Goal: Find contact information: Find contact information

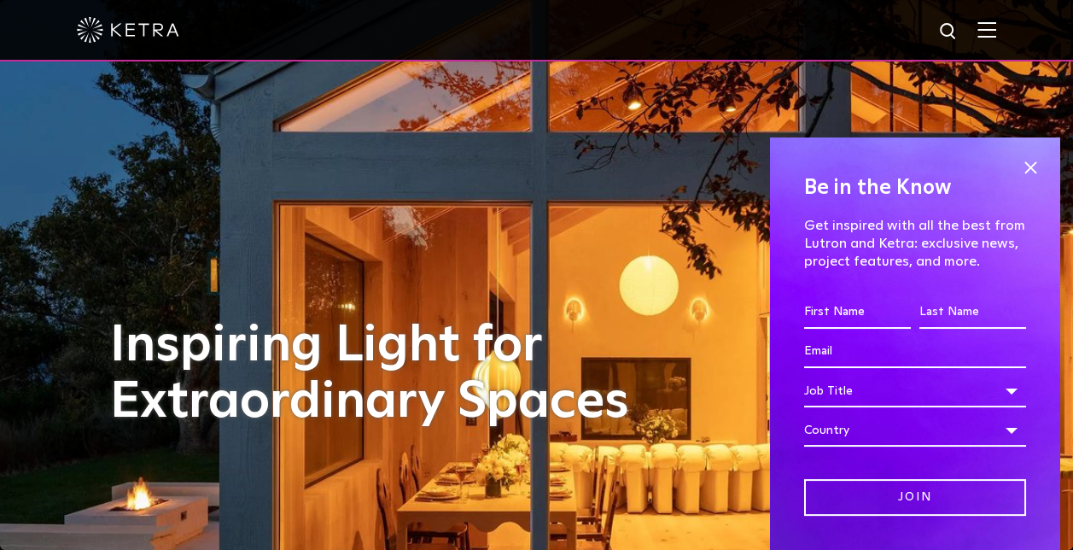
click at [997, 26] on img at bounding box center [987, 29] width 19 height 16
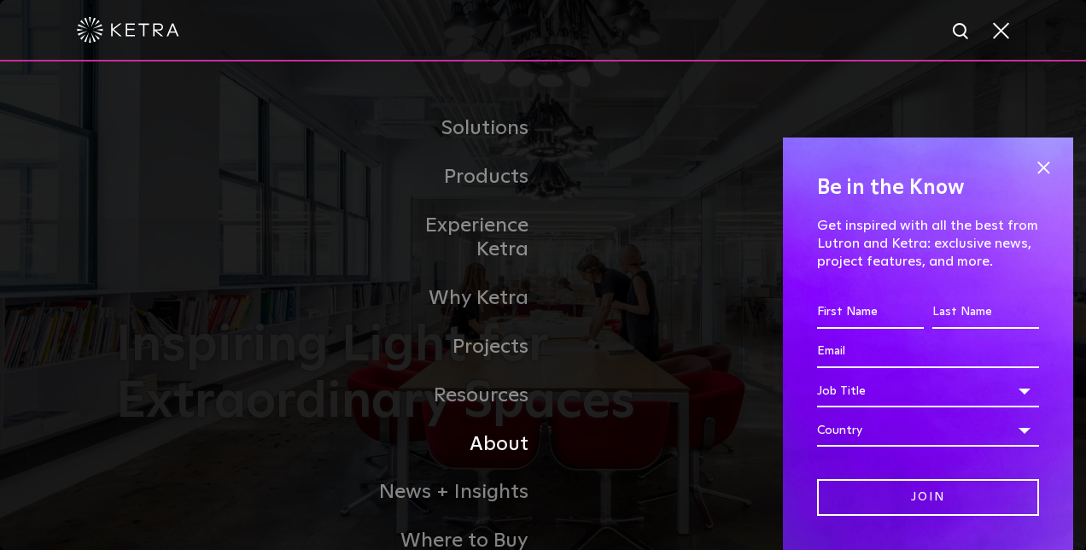
click at [496, 420] on link "About" at bounding box center [455, 444] width 175 height 49
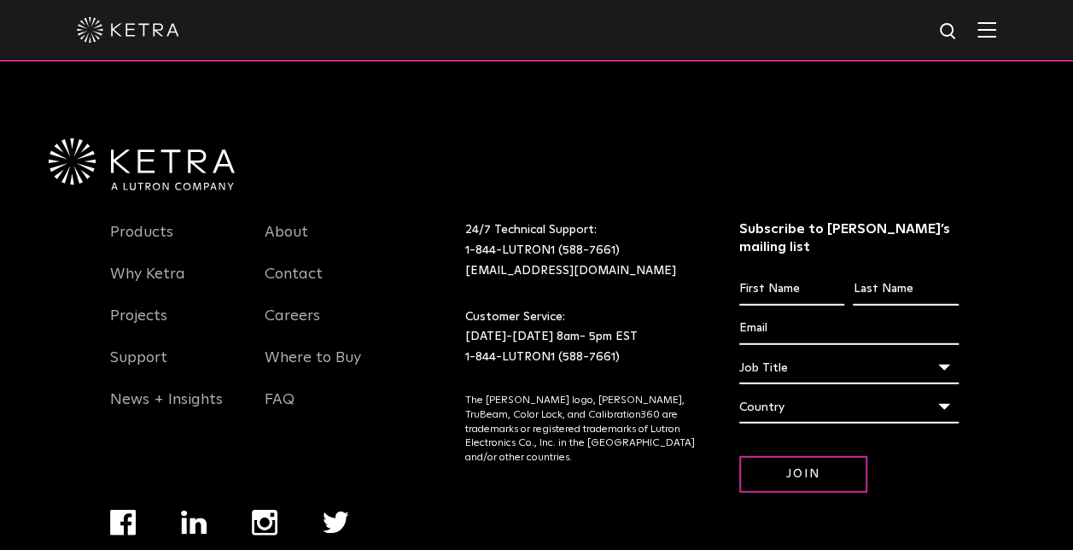
scroll to position [2201, 0]
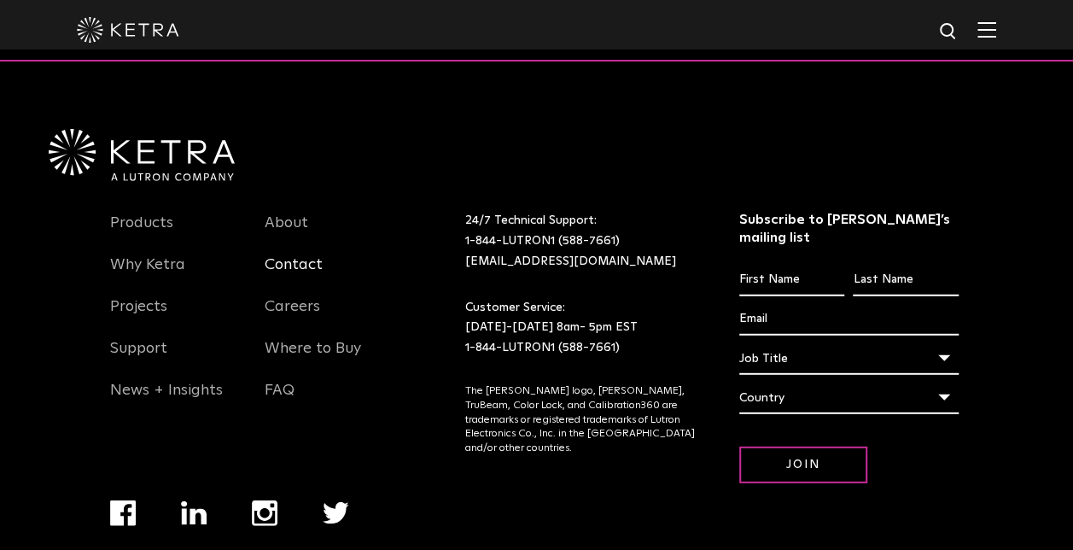
click at [300, 255] on link "Contact" at bounding box center [294, 274] width 58 height 39
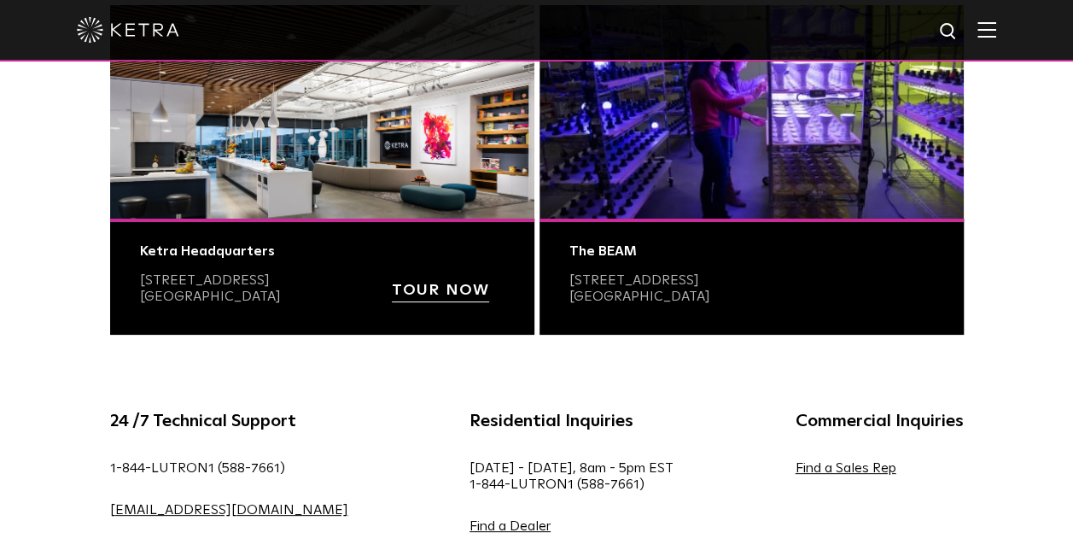
scroll to position [740, 0]
